Goal: Information Seeking & Learning: Learn about a topic

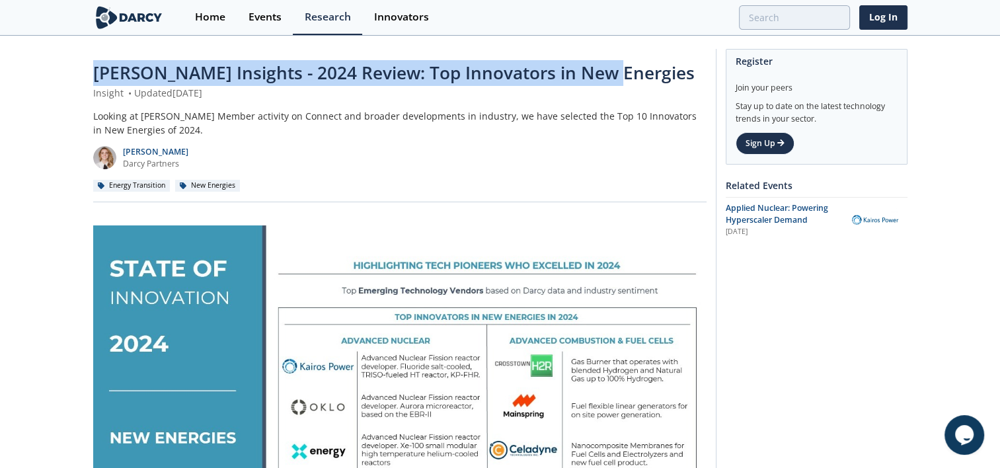
drag, startPoint x: 95, startPoint y: 73, endPoint x: 607, endPoint y: 66, distance: 511.8
click at [607, 66] on div "Darcy Insights - 2024 Review: Top Innovators in New Energies" at bounding box center [400, 73] width 614 height 26
copy span "Darcy Insights - 2024 Review: Top Innovators in New Energies"
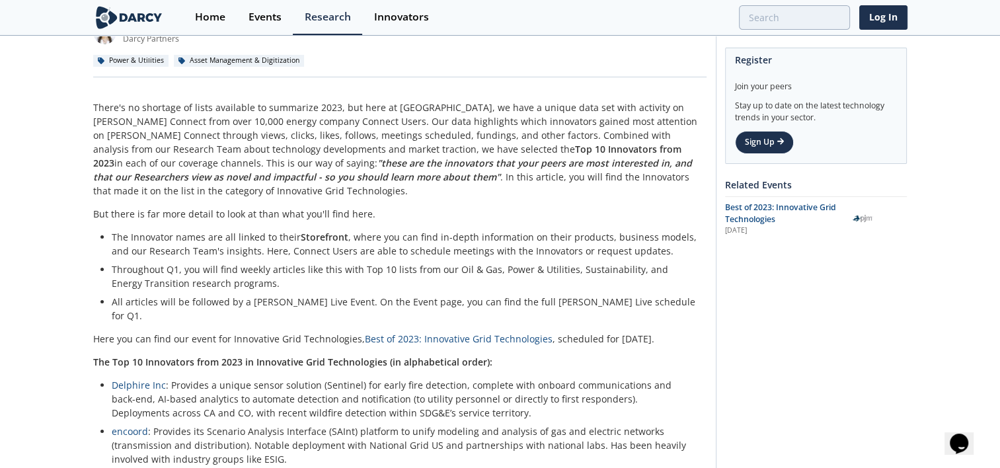
scroll to position [105, 0]
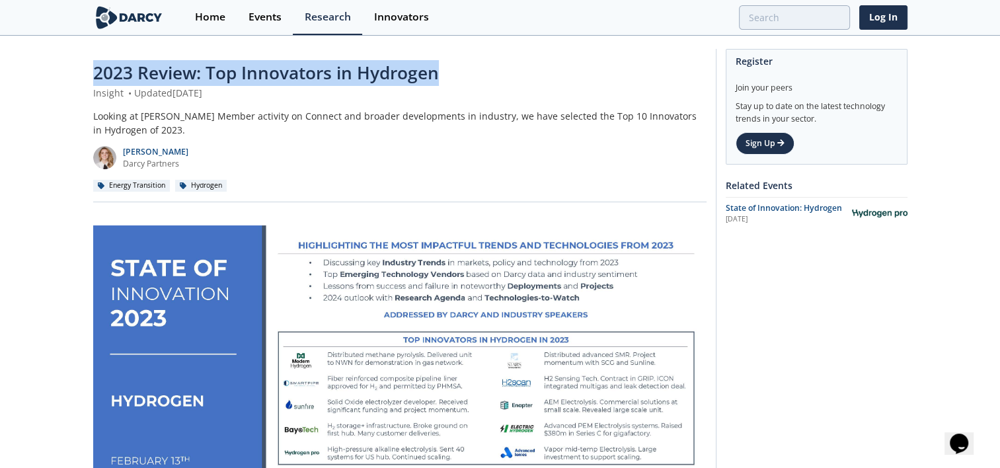
drag, startPoint x: 91, startPoint y: 71, endPoint x: 448, endPoint y: 71, distance: 357.0
copy span "2023 Review: Top Innovators in Hydrogen"
